Goal: Task Accomplishment & Management: Use online tool/utility

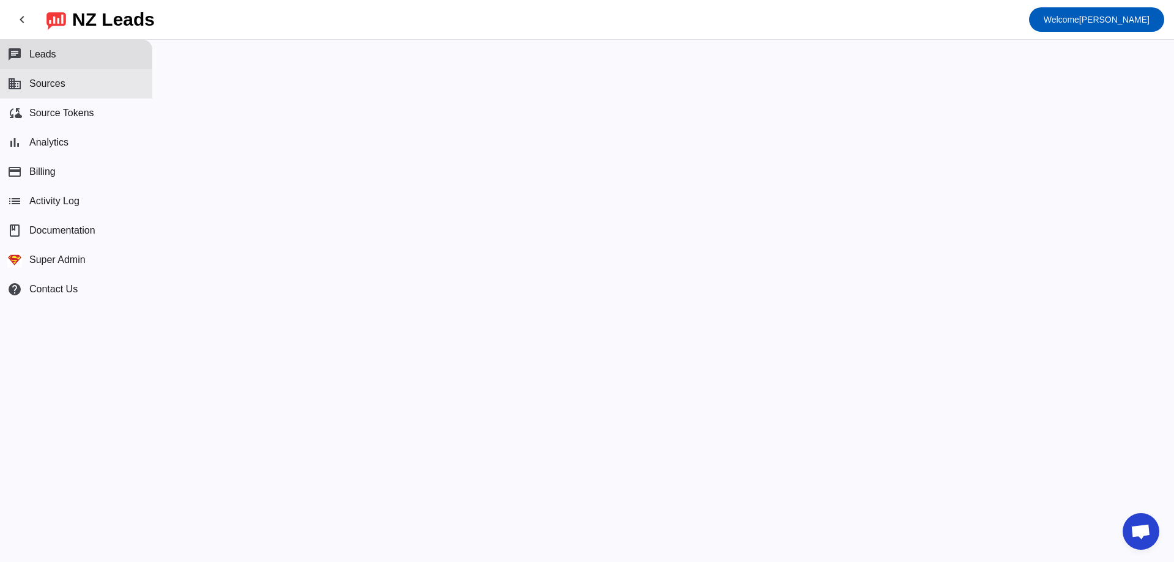
click at [104, 88] on button "business Sources" at bounding box center [76, 83] width 152 height 29
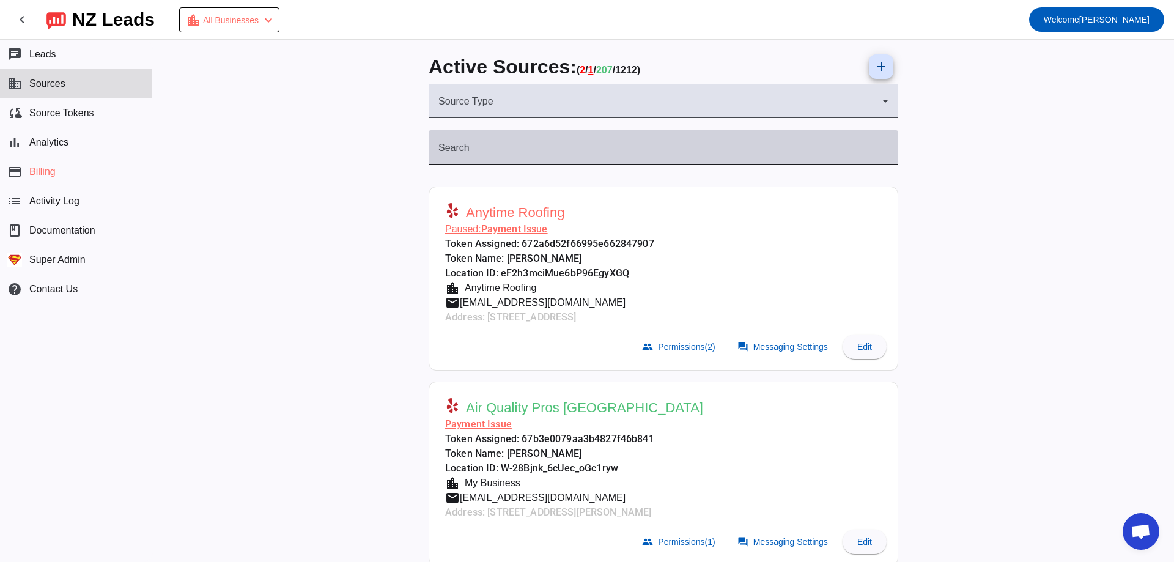
click at [540, 136] on div "Search" at bounding box center [663, 147] width 450 height 34
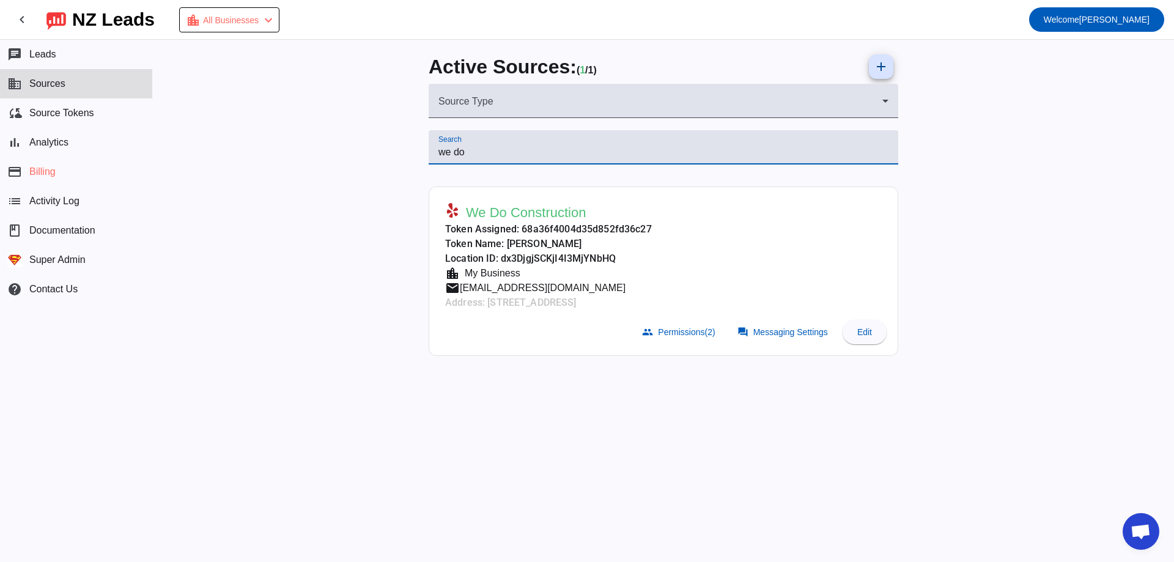
type input "we do"
click at [489, 271] on div "My Business" at bounding box center [490, 273] width 61 height 15
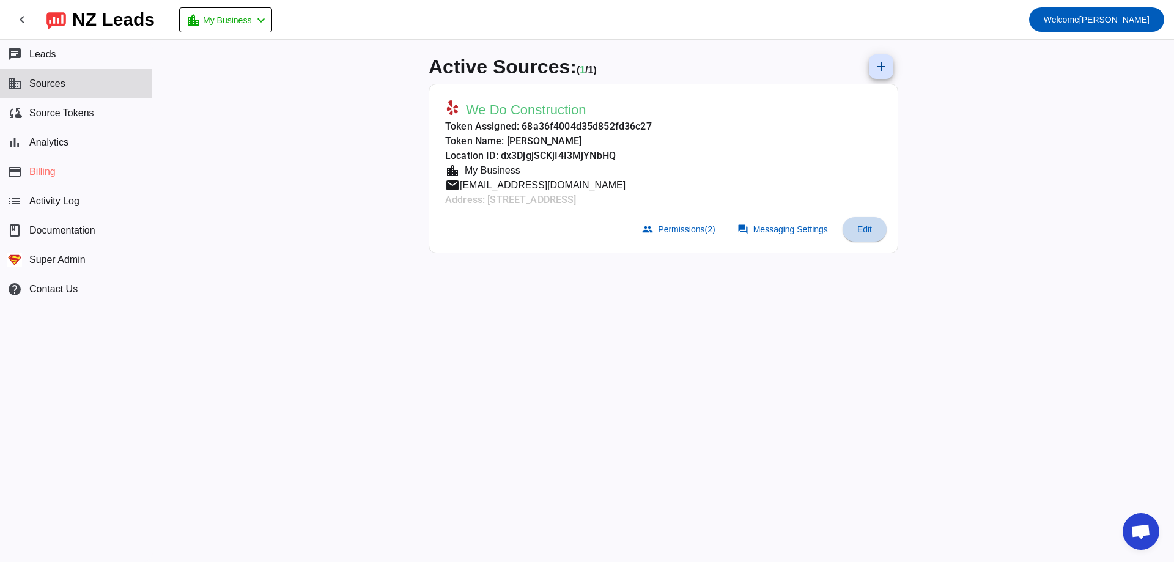
click at [874, 233] on span at bounding box center [864, 229] width 44 height 29
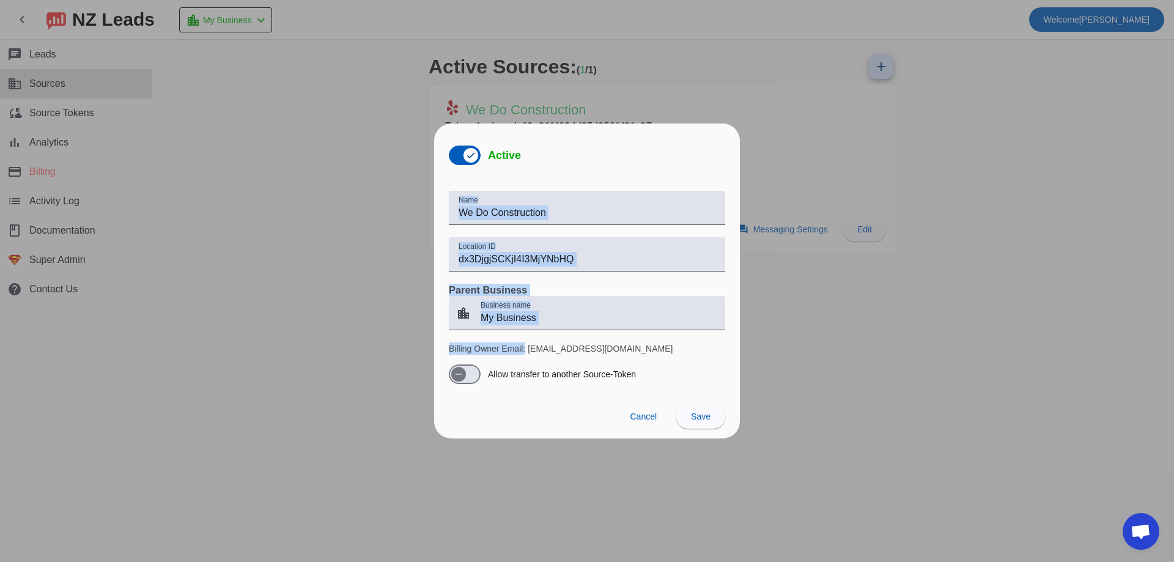
drag, startPoint x: 526, startPoint y: 344, endPoint x: 830, endPoint y: 345, distance: 303.8
click at [830, 345] on div "Active Name We Do Construction Location ID dx3DjgjSCKjI4I3MjYNbHQ Parent Busine…" at bounding box center [587, 281] width 1174 height 562
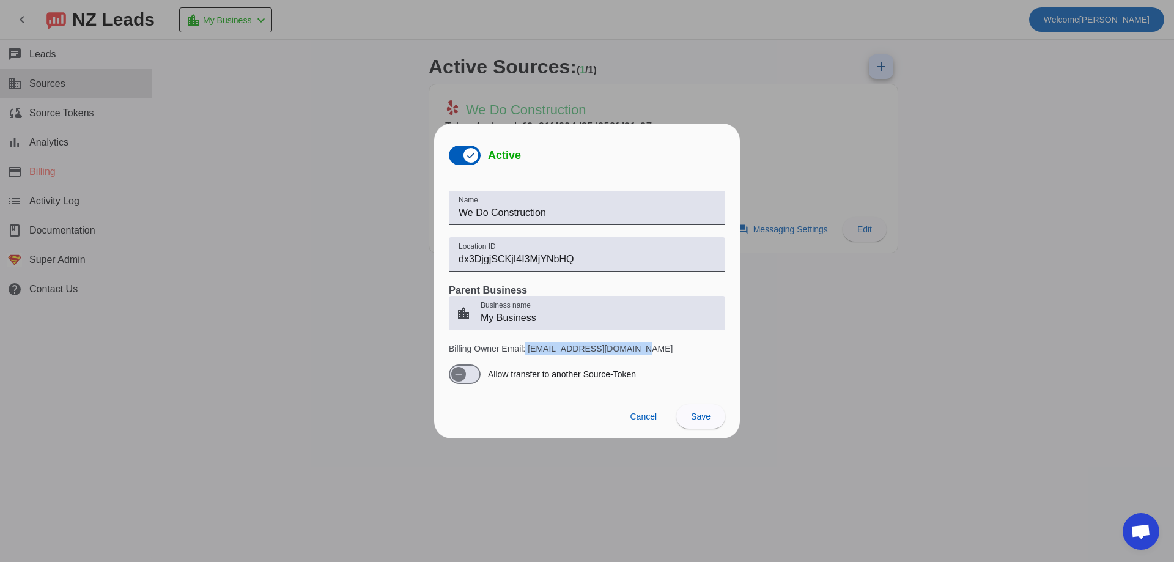
click at [702, 347] on p "Billing Owner Email: [EMAIL_ADDRESS][DOMAIN_NAME]" at bounding box center [587, 348] width 276 height 12
copy p "[EMAIL_ADDRESS][DOMAIN_NAME]"
click at [866, 278] on div at bounding box center [587, 281] width 1174 height 562
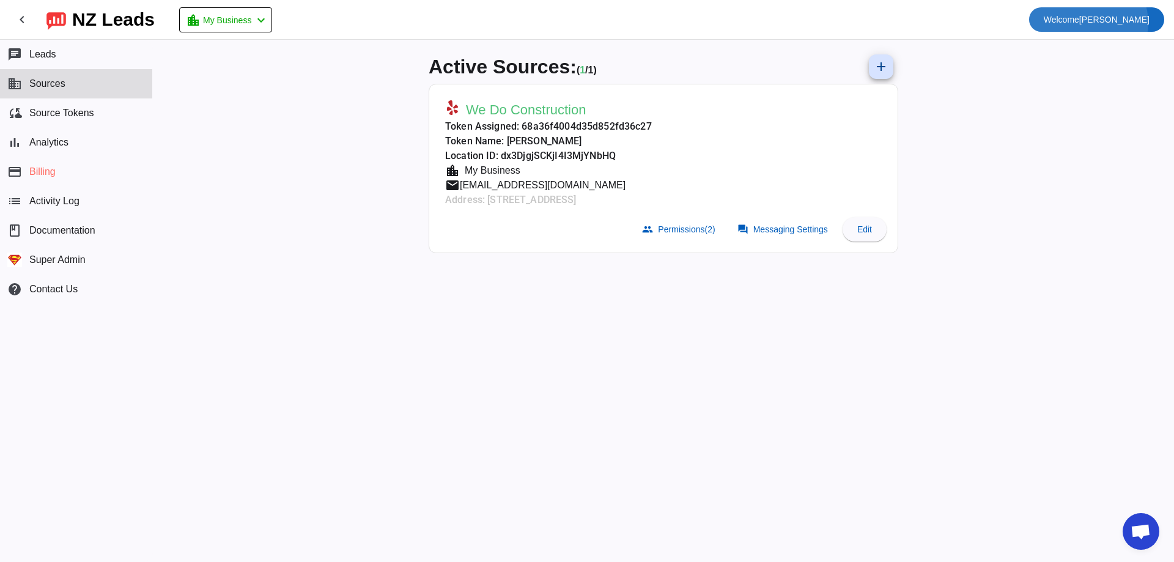
click at [1140, 22] on span "Welcome [PERSON_NAME]" at bounding box center [1096, 19] width 106 height 17
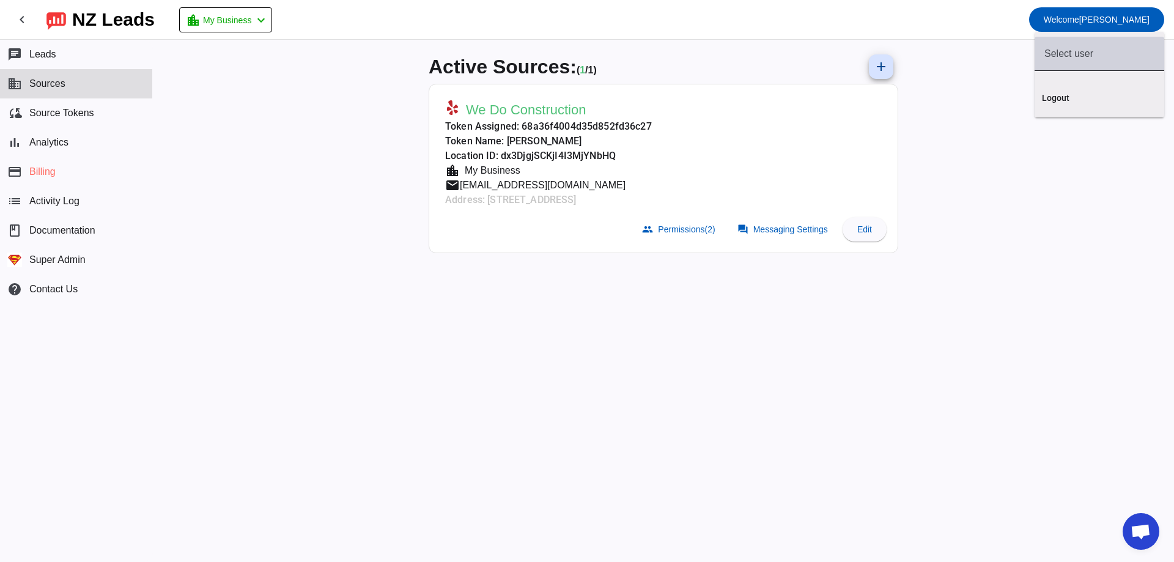
click at [1122, 68] on div at bounding box center [1099, 54] width 110 height 34
click at [1124, 61] on div at bounding box center [1099, 54] width 110 height 34
paste input "[EMAIL_ADDRESS][DOMAIN_NAME]"
type input "[EMAIL_ADDRESS][DOMAIN_NAME]"
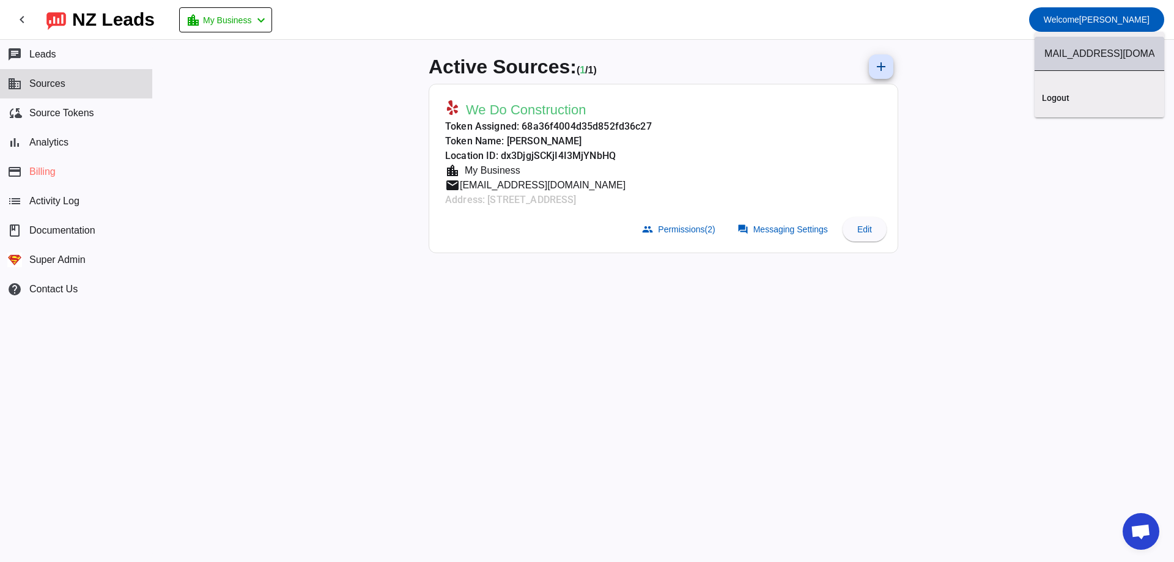
scroll to position [0, 0]
click at [1136, 54] on input "[EMAIL_ADDRESS][DOMAIN_NAME]" at bounding box center [1099, 53] width 110 height 15
type input "[EMAIL_ADDRESS][DOMAIN_NAME]"
click at [1130, 92] on span "[EMAIL_ADDRESS][DOMAIN_NAME]" at bounding box center [1099, 90] width 110 height 24
